Goal: Task Accomplishment & Management: Manage account settings

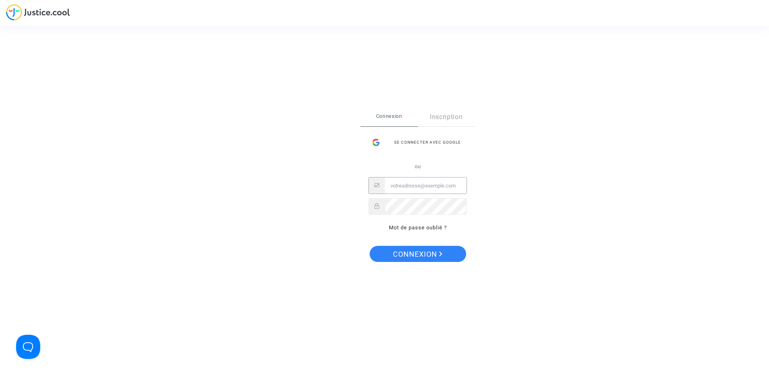
click at [387, 186] on input "Email" at bounding box center [426, 186] width 82 height 16
type input "[EMAIL_ADDRESS][DOMAIN_NAME]"
click at [409, 252] on span "Connexion" at bounding box center [418, 254] width 50 height 17
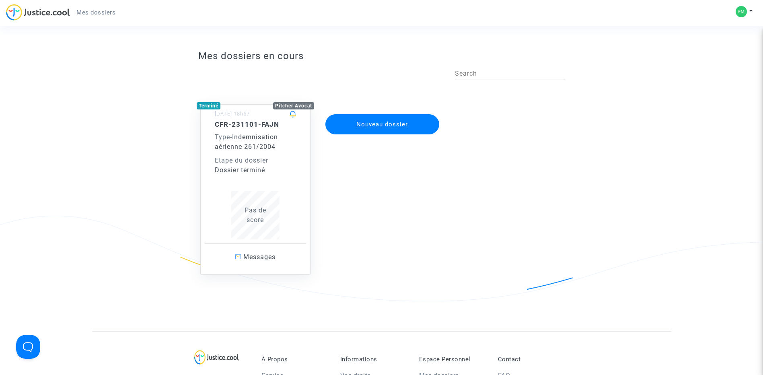
click at [258, 141] on div "Type - Indemnisation aérienne 261/2004" at bounding box center [255, 141] width 81 height 19
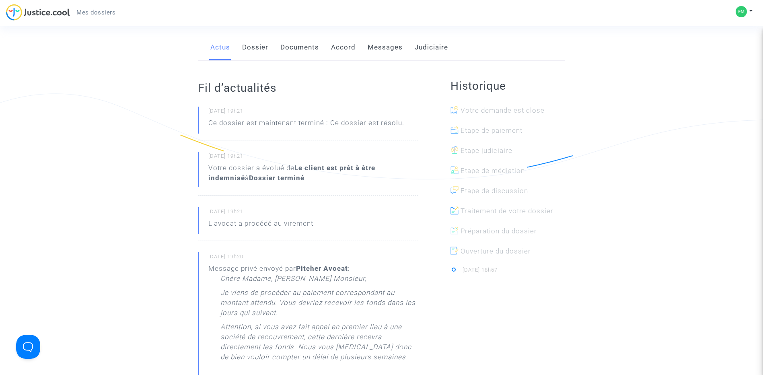
scroll to position [121, 0]
click at [479, 129] on div at bounding box center [511, 138] width 114 height 20
click at [455, 131] on icon at bounding box center [455, 132] width 8 height 8
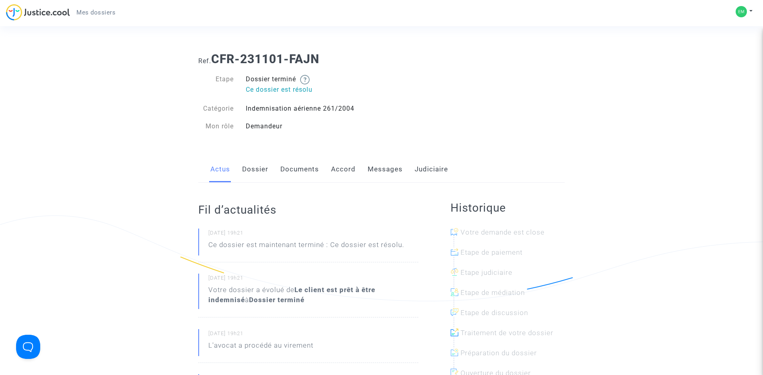
scroll to position [0, 0]
click at [217, 170] on link "Actus" at bounding box center [220, 170] width 20 height 27
click at [254, 170] on link "Dossier" at bounding box center [255, 170] width 26 height 27
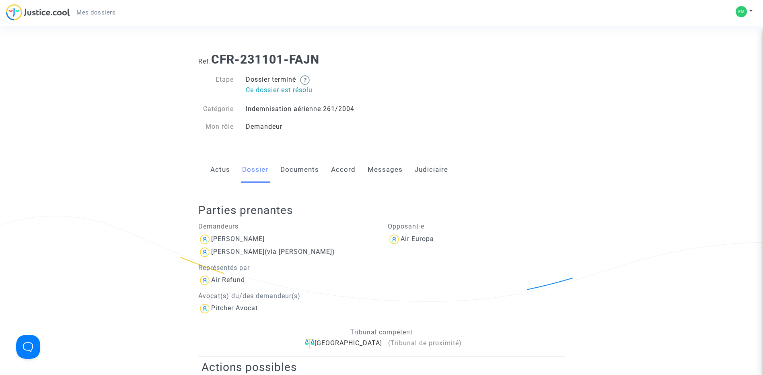
click at [294, 169] on link "Documents" at bounding box center [300, 170] width 39 height 27
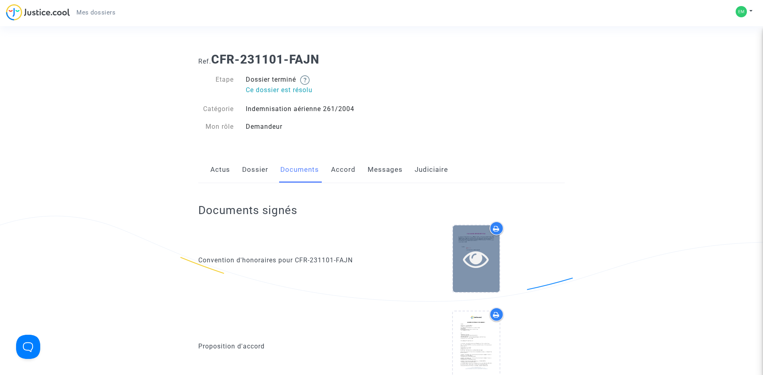
click at [472, 252] on icon at bounding box center [476, 259] width 26 height 26
